Goal: Connect with others: Connect with other users

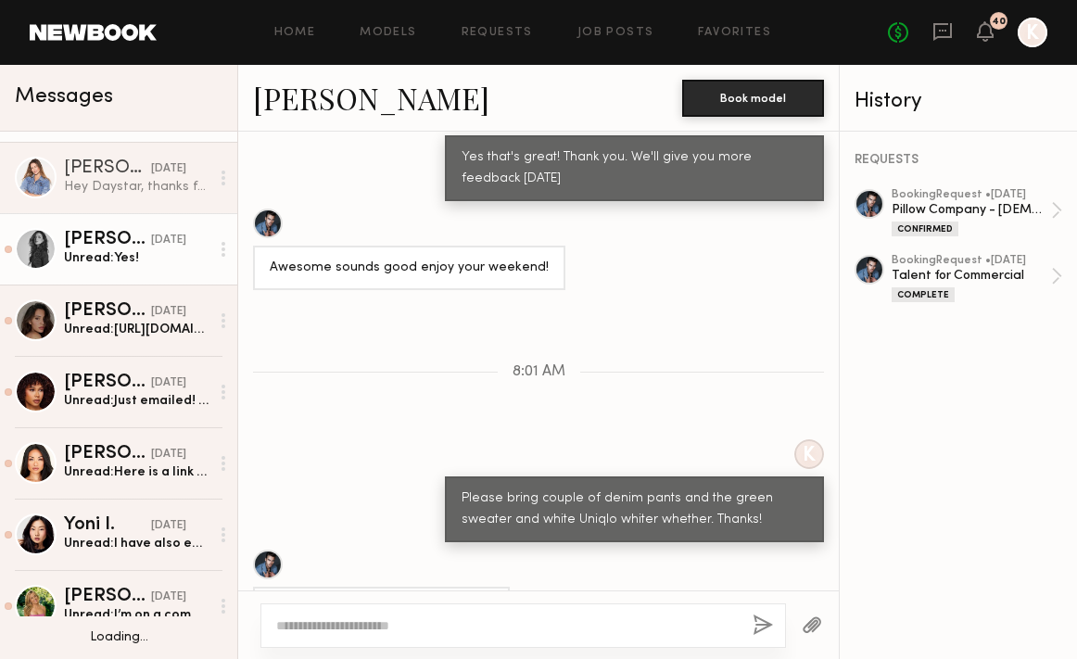
scroll to position [70, 0]
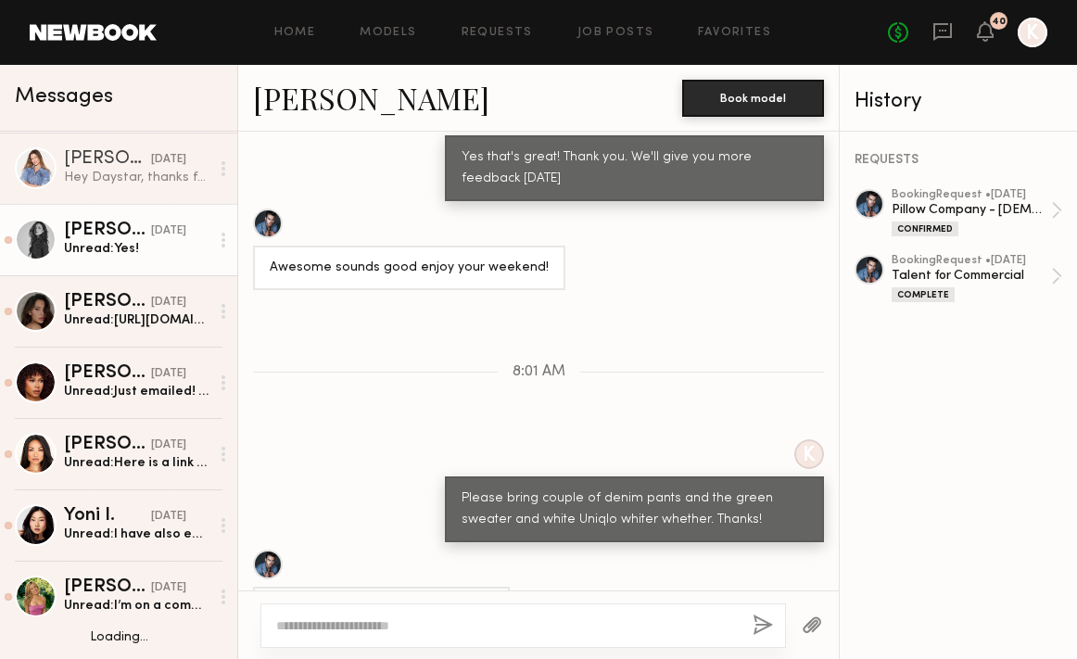
click at [99, 255] on div "Unread: Yes!" at bounding box center [136, 249] width 145 height 18
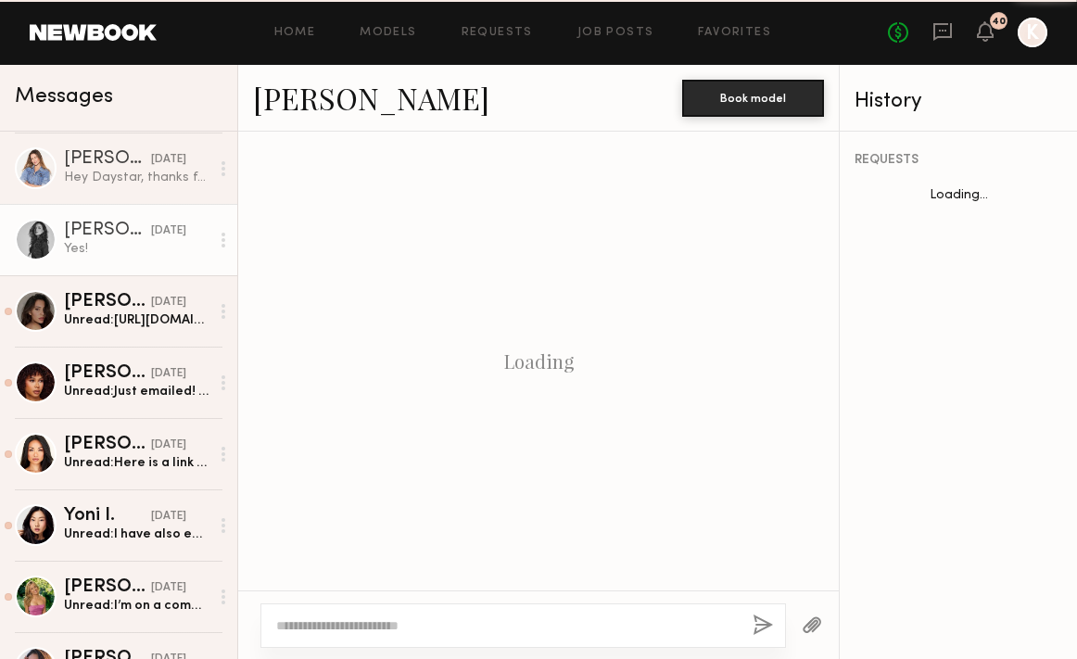
scroll to position [1076, 0]
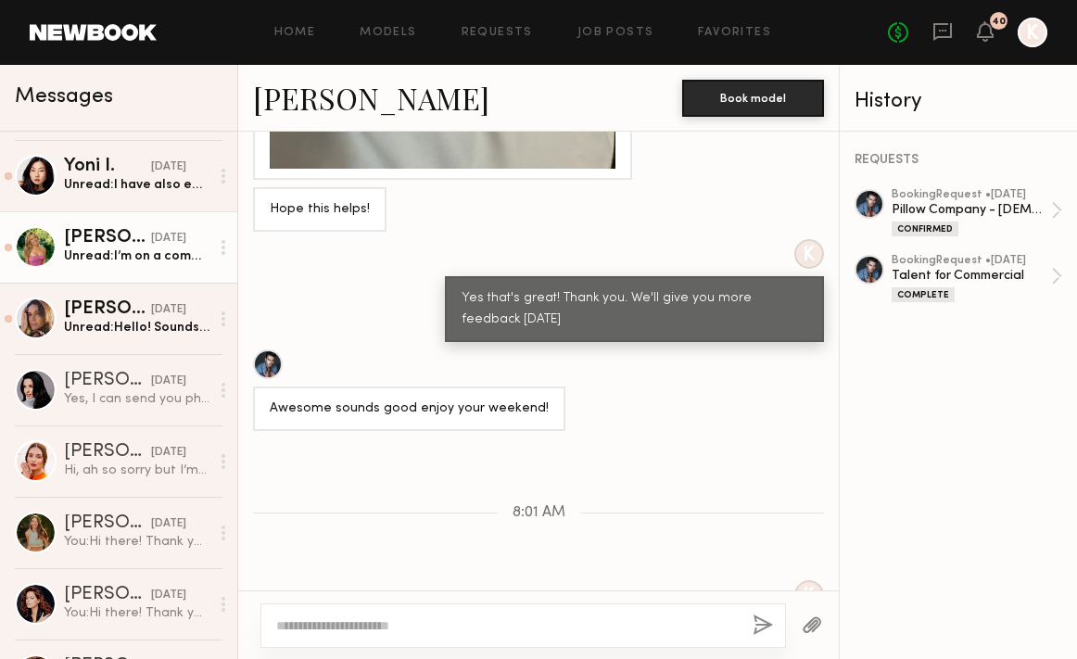
scroll to position [460, 0]
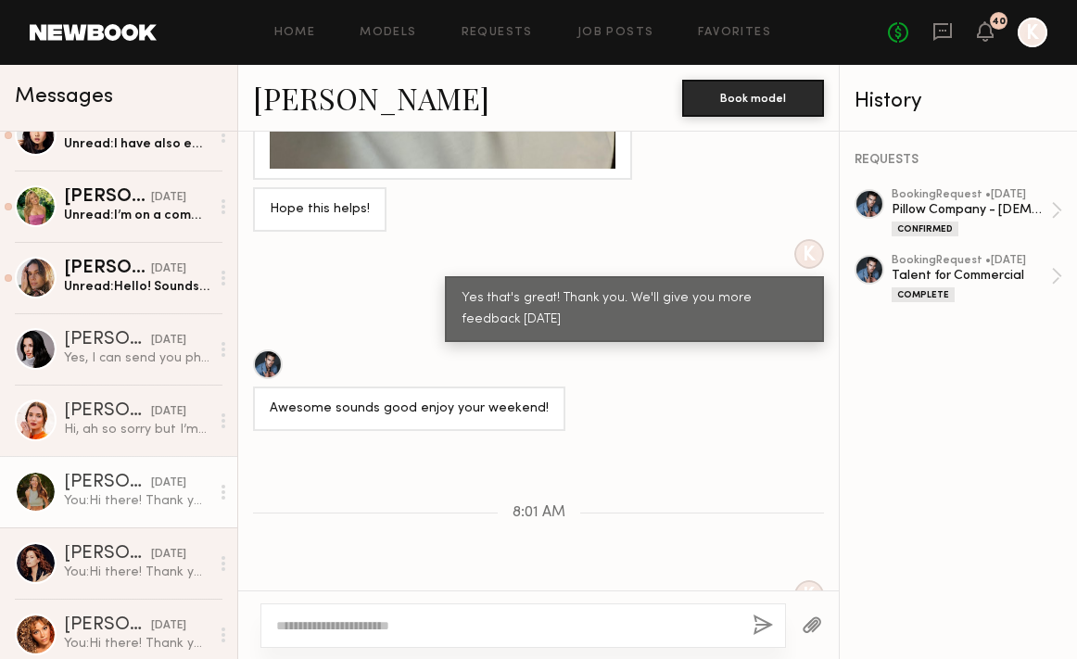
click at [144, 462] on link "[PERSON_NAME] [DATE] You: Hi there! Thank you for applying for our production o…" at bounding box center [118, 491] width 237 height 71
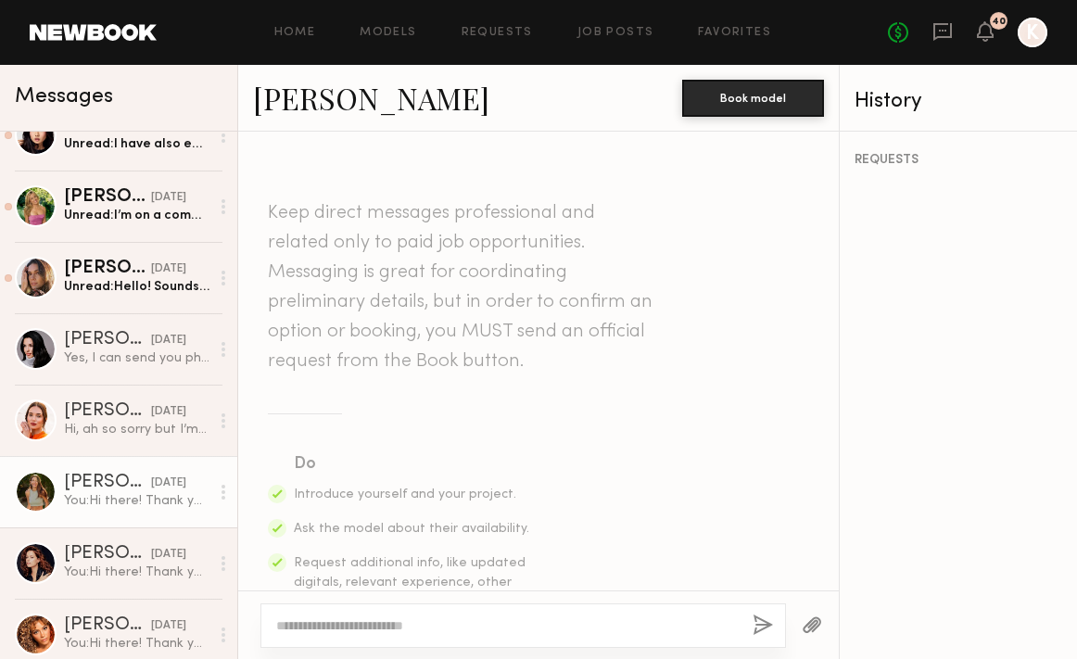
scroll to position [883, 0]
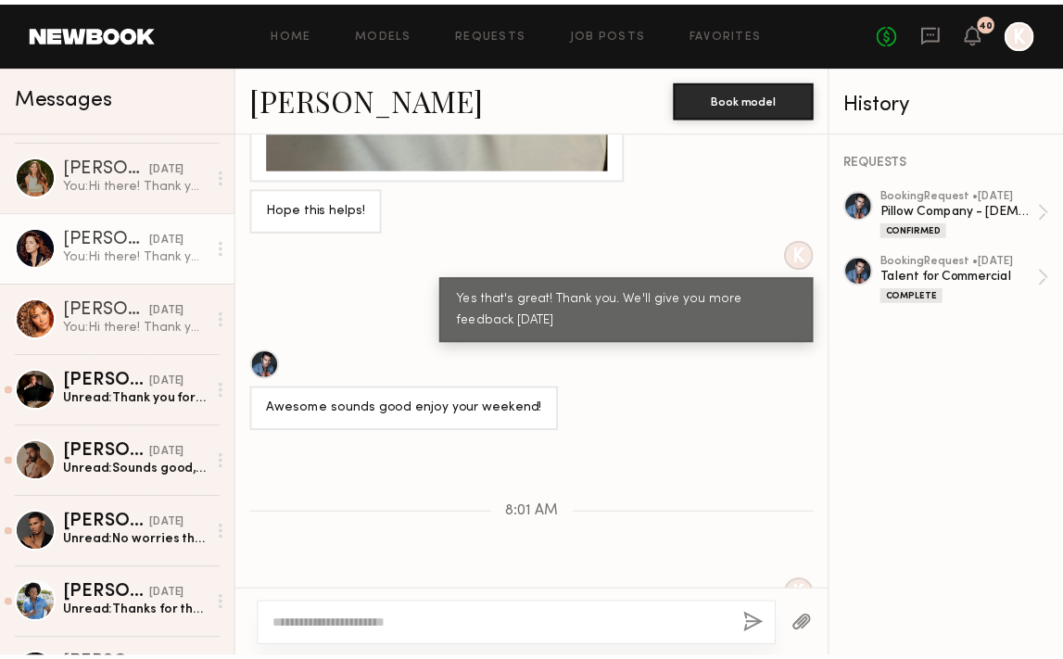
scroll to position [309, 0]
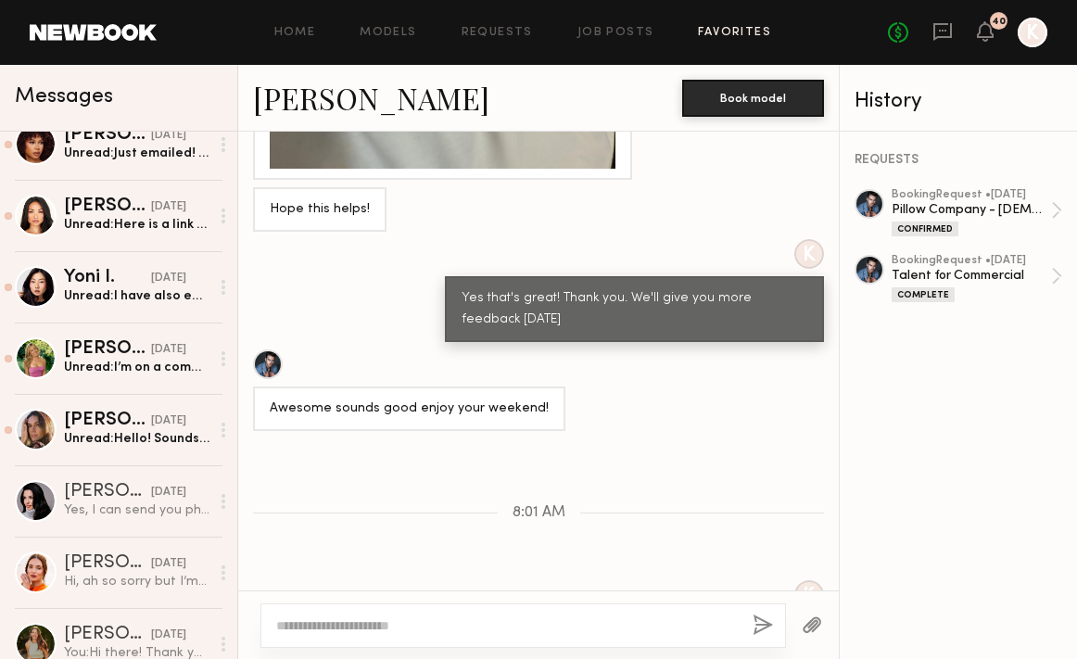
click at [714, 29] on link "Favorites" at bounding box center [734, 33] width 73 height 12
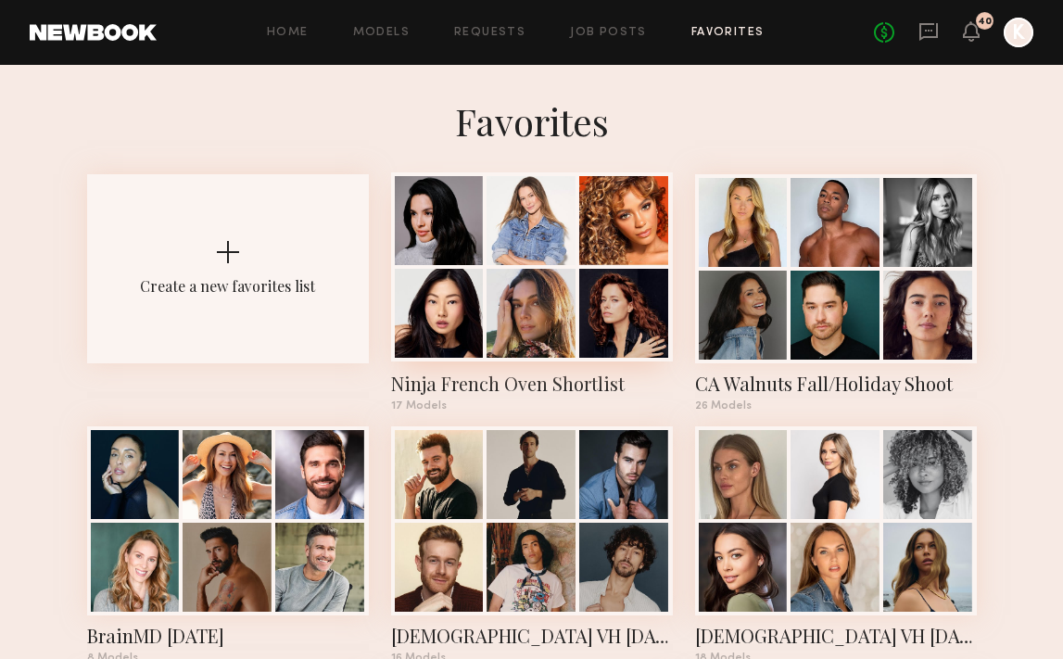
click at [537, 290] on div at bounding box center [530, 313] width 89 height 89
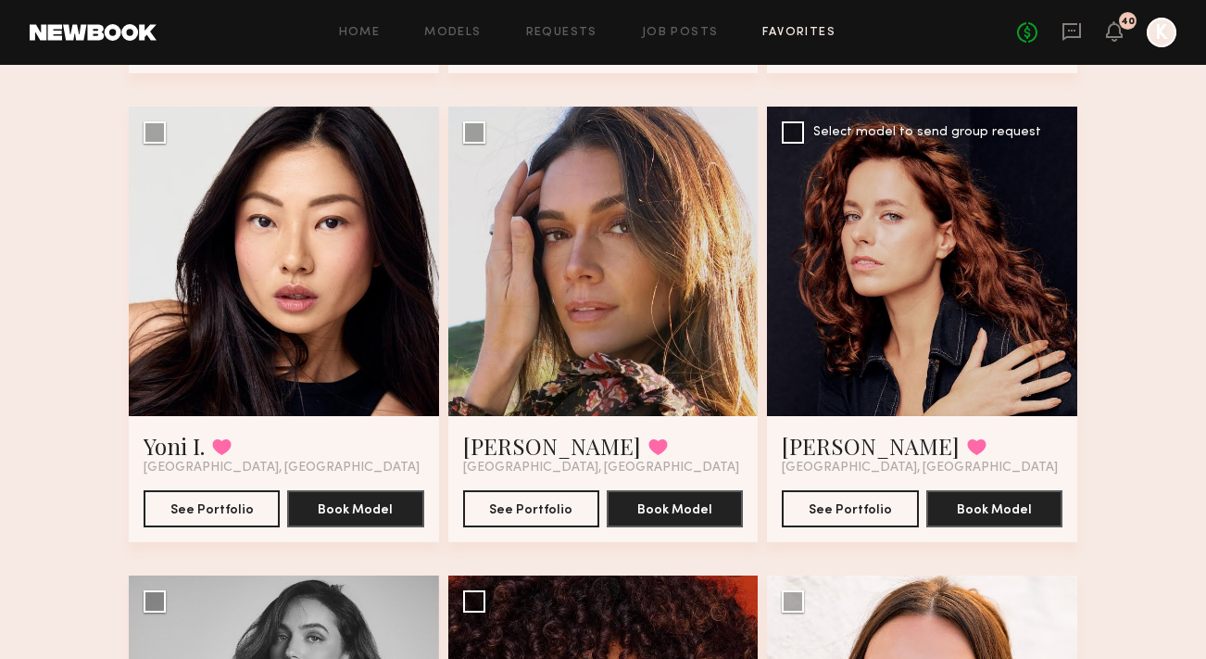
scroll to position [645, 0]
